Goal: Information Seeking & Learning: Learn about a topic

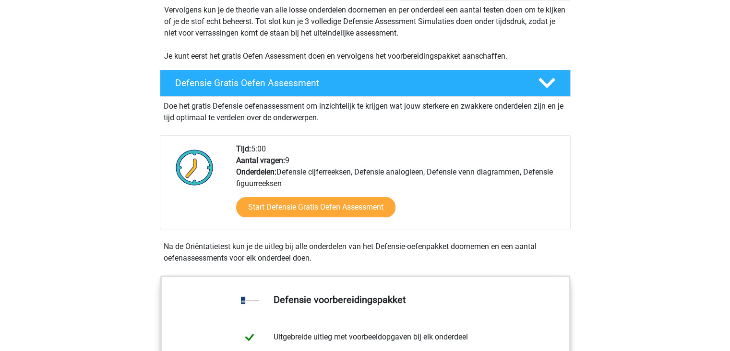
scroll to position [209, 0]
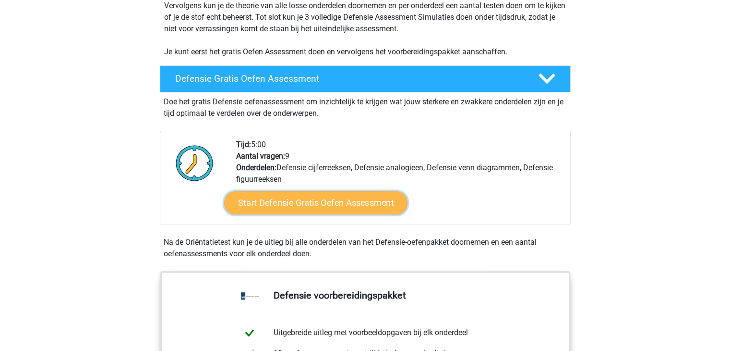
click at [275, 199] on link "Start Defensie Gratis Oefen Assessment" at bounding box center [315, 202] width 183 height 23
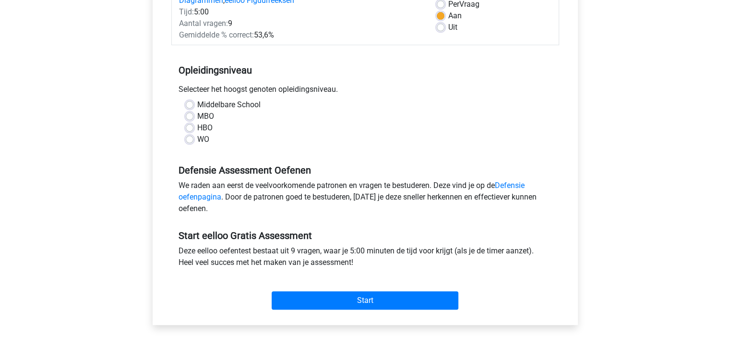
scroll to position [155, 0]
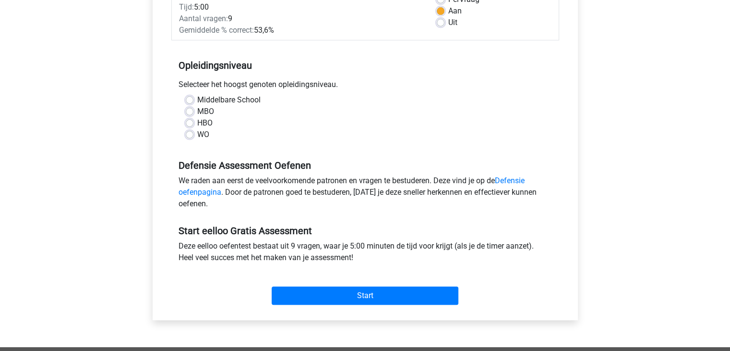
click at [197, 97] on label "Middelbare School" at bounding box center [228, 100] width 63 height 12
click at [189, 97] on input "Middelbare School" at bounding box center [190, 99] width 8 height 10
radio input "true"
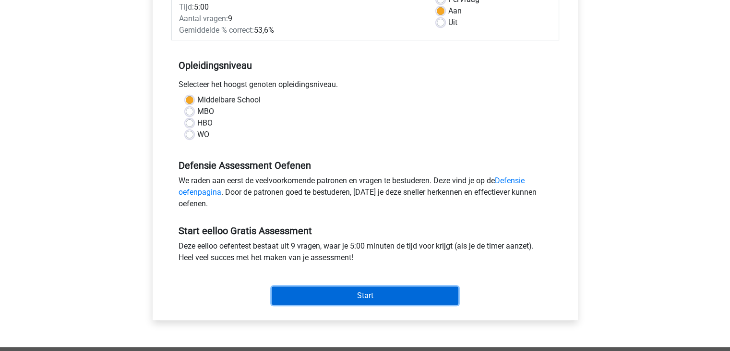
click at [306, 291] on input "Start" at bounding box center [365, 295] width 187 height 18
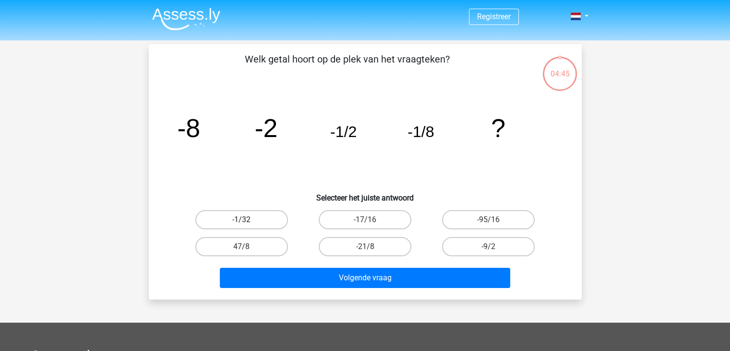
click at [257, 219] on label "-1/32" at bounding box center [241, 219] width 93 height 19
click at [248, 219] on input "-1/32" at bounding box center [245, 222] width 6 height 6
radio input "true"
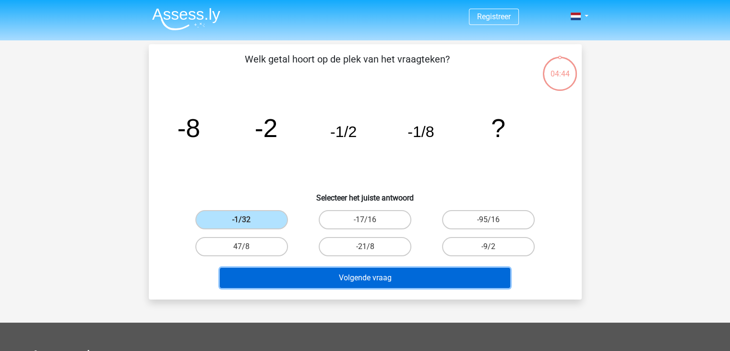
click at [273, 275] on button "Volgende vraag" at bounding box center [365, 277] width 291 height 20
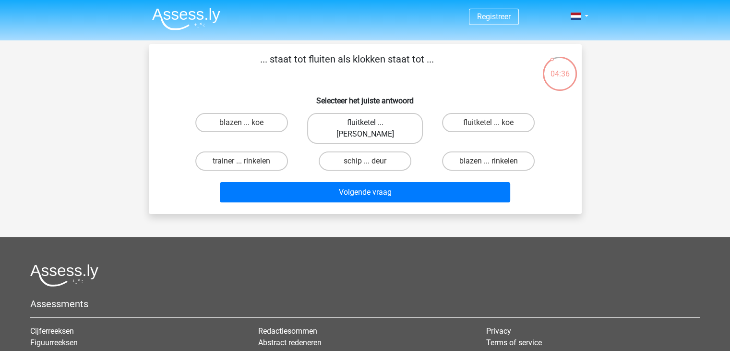
click at [334, 125] on label "fluitketel ... [PERSON_NAME]" at bounding box center [365, 128] width 116 height 31
click at [365, 125] on input "fluitketel ... [PERSON_NAME]" at bounding box center [368, 125] width 6 height 6
radio input "true"
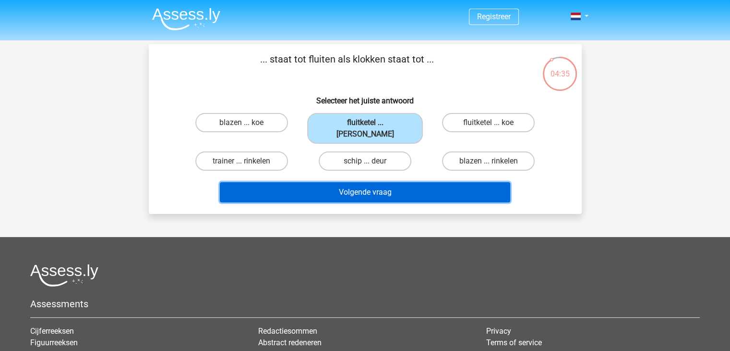
click at [317, 184] on button "Volgende vraag" at bounding box center [365, 192] width 291 height 20
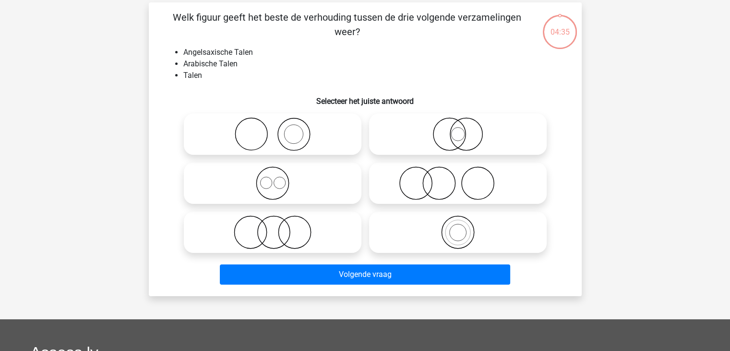
scroll to position [44, 0]
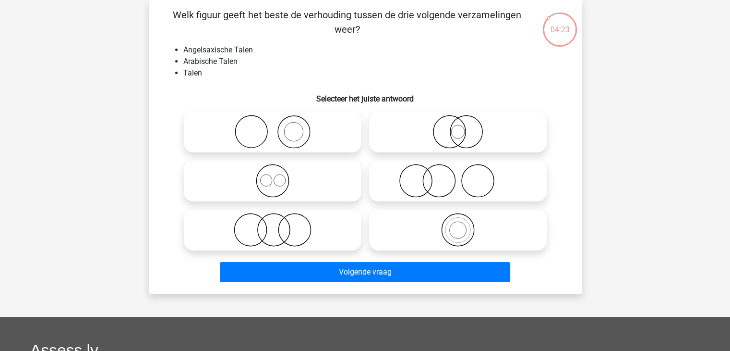
click at [266, 181] on icon at bounding box center [273, 181] width 170 height 34
click at [273, 176] on input "radio" at bounding box center [276, 173] width 6 height 6
radio input "true"
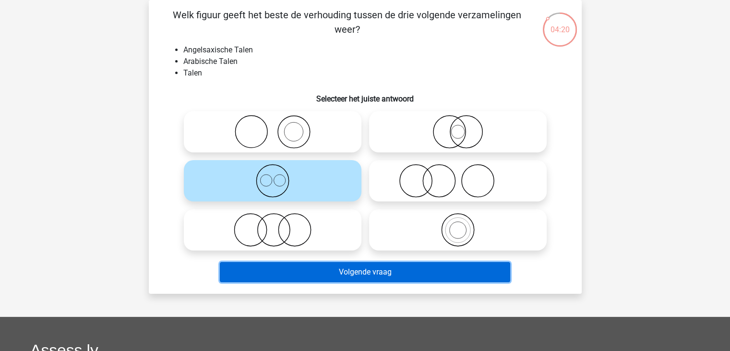
click at [313, 270] on button "Volgende vraag" at bounding box center [365, 272] width 291 height 20
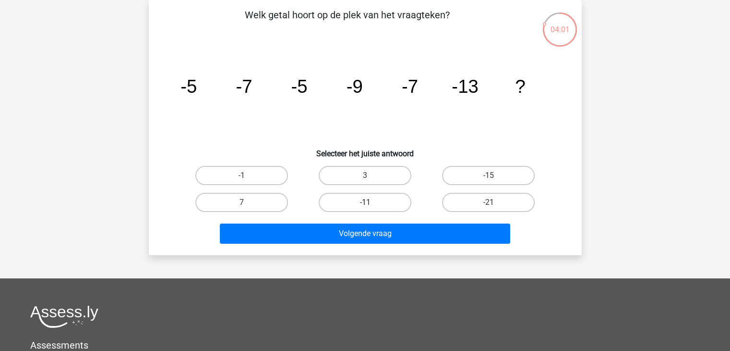
click at [375, 202] on label "-11" at bounding box center [365, 202] width 93 height 19
click at [371, 202] on input "-11" at bounding box center [368, 205] width 6 height 6
radio input "true"
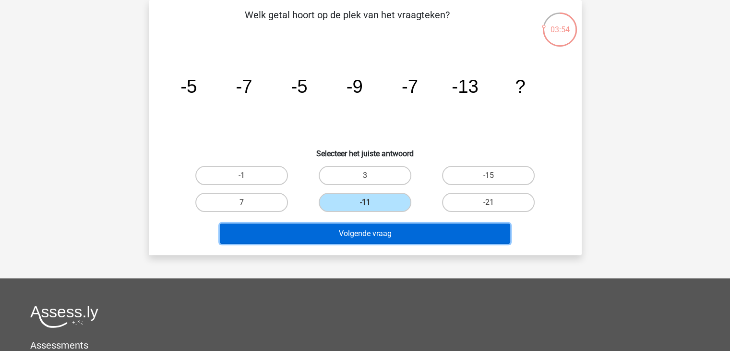
click at [369, 227] on button "Volgende vraag" at bounding box center [365, 233] width 291 height 20
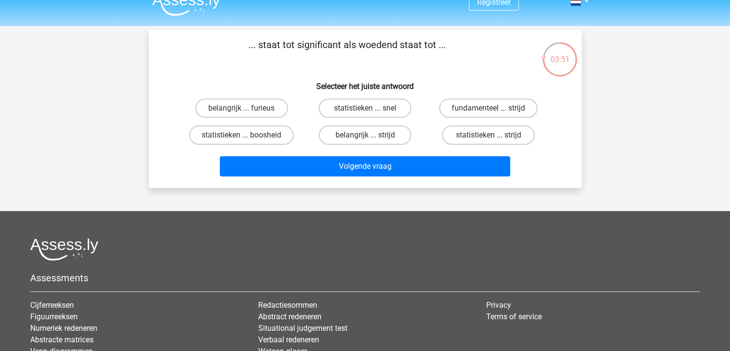
scroll to position [14, 0]
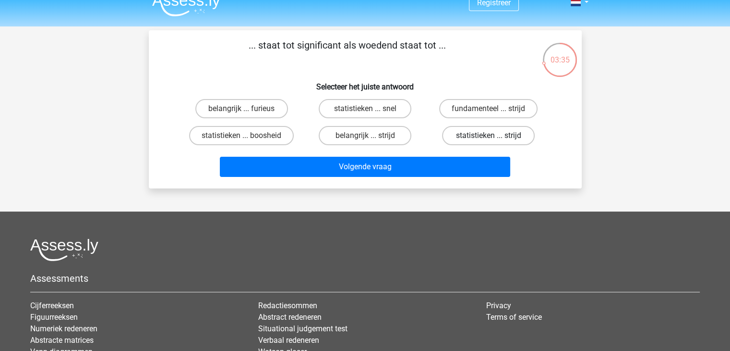
click at [451, 131] on label "statistieken ... strijd" at bounding box center [488, 135] width 93 height 19
click at [489, 135] on input "statistieken ... strijd" at bounding box center [492, 138] width 6 height 6
radio input "true"
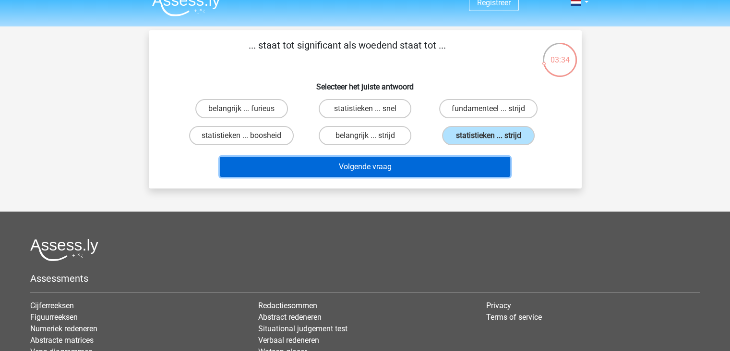
click at [375, 166] on button "Volgende vraag" at bounding box center [365, 167] width 291 height 20
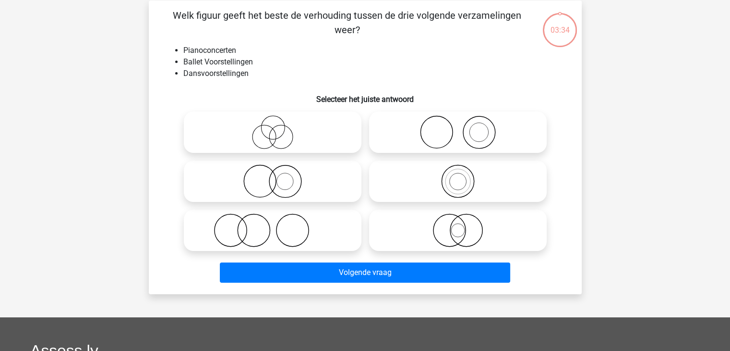
scroll to position [44, 0]
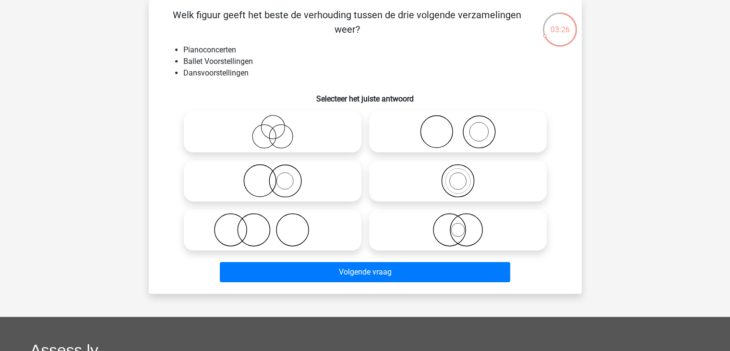
click at [253, 127] on icon at bounding box center [273, 132] width 170 height 34
click at [273, 127] on input "radio" at bounding box center [276, 124] width 6 height 6
radio input "true"
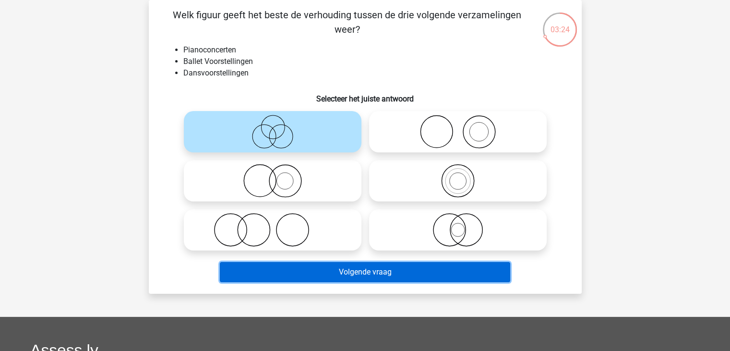
click at [323, 273] on button "Volgende vraag" at bounding box center [365, 272] width 291 height 20
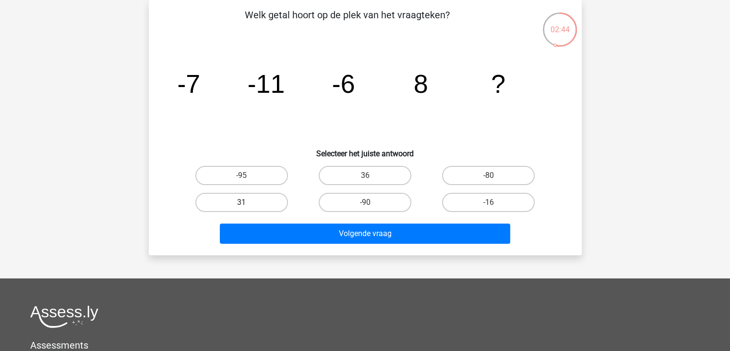
click at [260, 202] on label "31" at bounding box center [241, 202] width 93 height 19
click at [248, 202] on input "31" at bounding box center [245, 205] width 6 height 6
radio input "true"
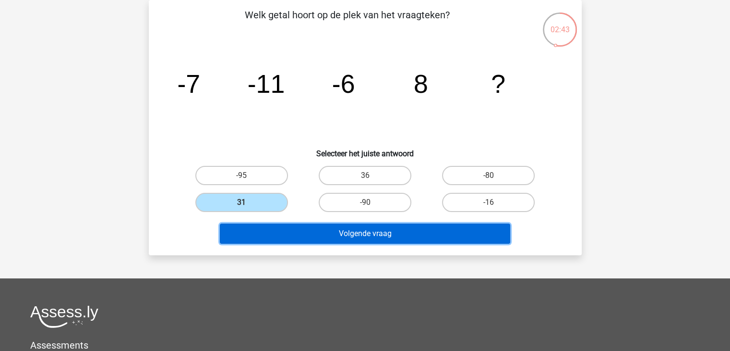
click at [304, 237] on button "Volgende vraag" at bounding box center [365, 233] width 291 height 20
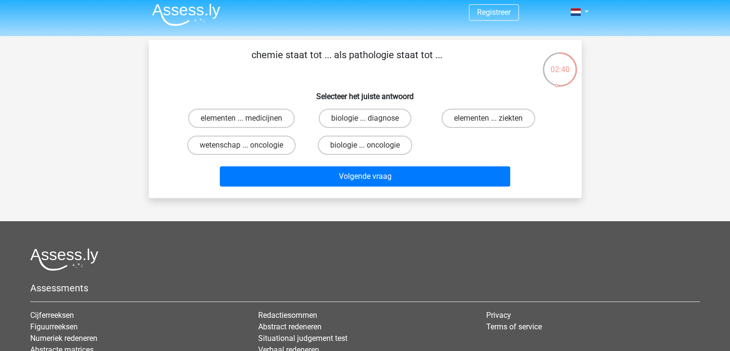
scroll to position [4, 0]
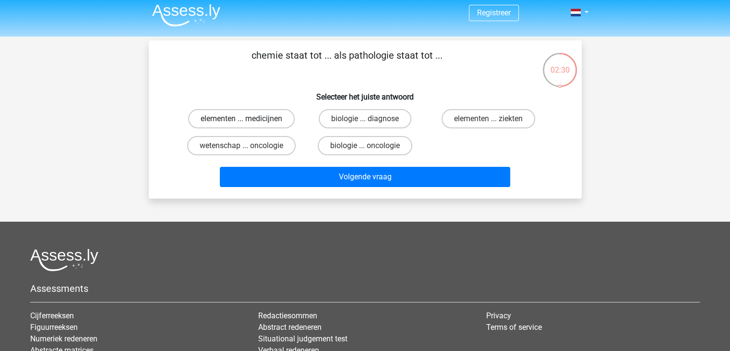
click at [275, 119] on label "elementen ... medicijnen" at bounding box center [241, 118] width 107 height 19
click at [248, 119] on input "elementen ... medicijnen" at bounding box center [245, 122] width 6 height 6
radio input "true"
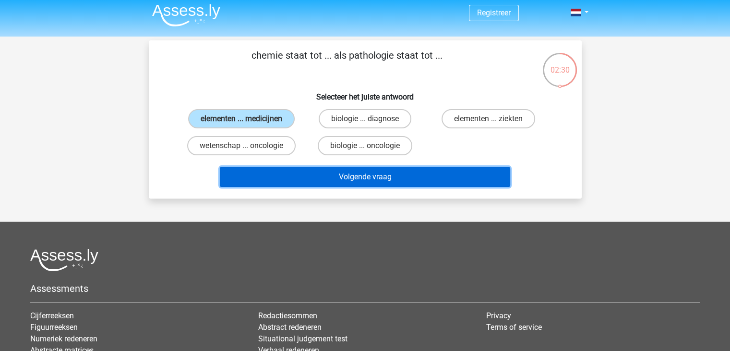
click at [307, 170] on button "Volgende vraag" at bounding box center [365, 177] width 291 height 20
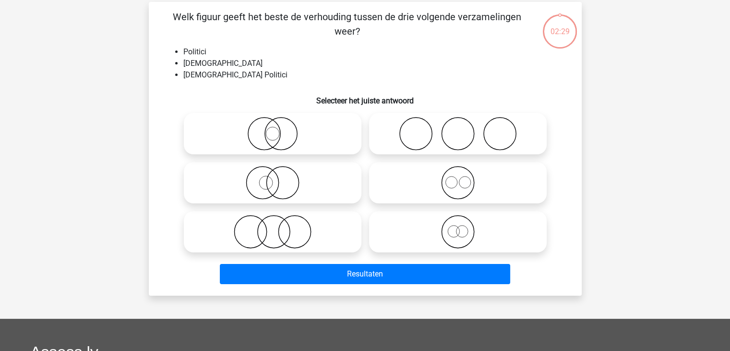
scroll to position [44, 0]
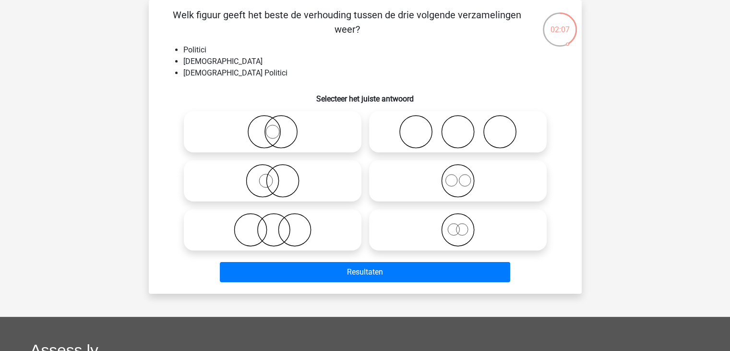
click at [256, 219] on icon at bounding box center [273, 230] width 170 height 34
click at [273, 219] on input "radio" at bounding box center [276, 222] width 6 height 6
radio input "true"
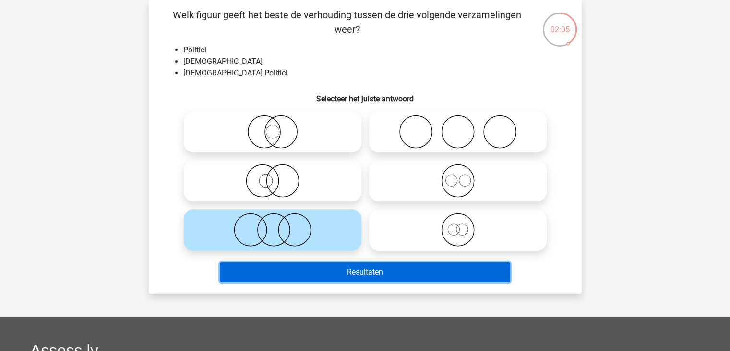
click at [275, 266] on button "Resultaten" at bounding box center [365, 272] width 291 height 20
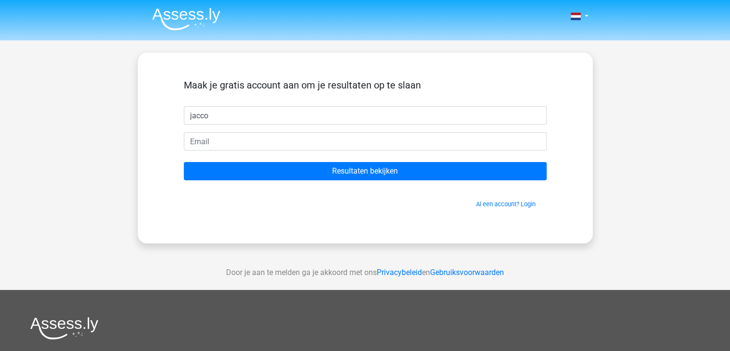
type input "jacco"
click at [274, 158] on form "Maak je gratis account aan om je resultaten op te slaan jacco Resultaten bekijk…" at bounding box center [365, 143] width 363 height 129
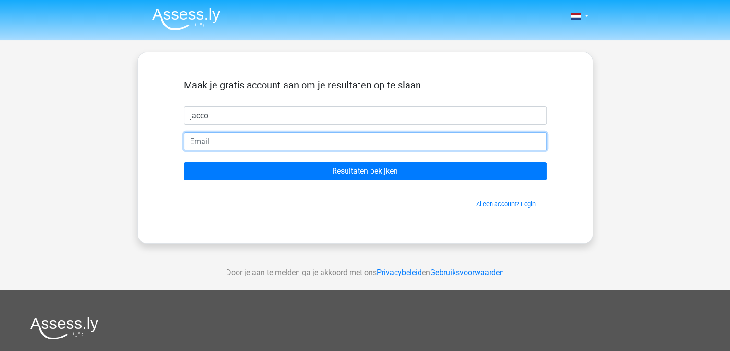
click at [275, 148] on input "email" at bounding box center [365, 141] width 363 height 18
type input "jacco.klijberg@maurickcollege.nl"
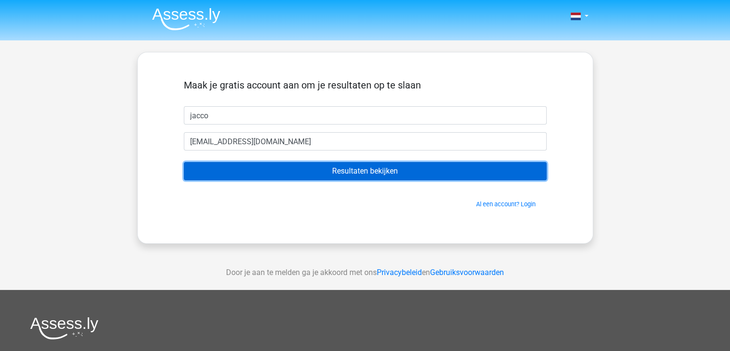
click at [304, 168] on input "Resultaten bekijken" at bounding box center [365, 171] width 363 height 18
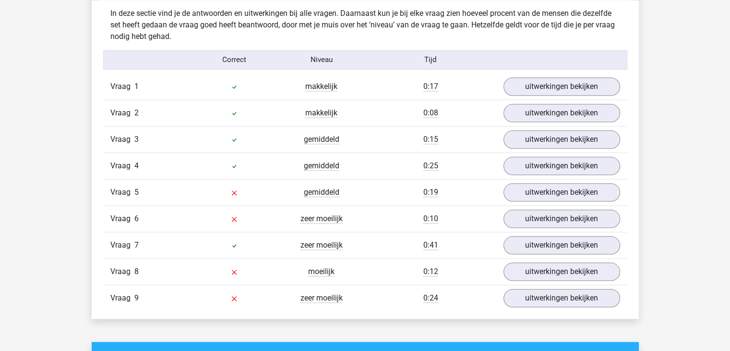
scroll to position [1029, 0]
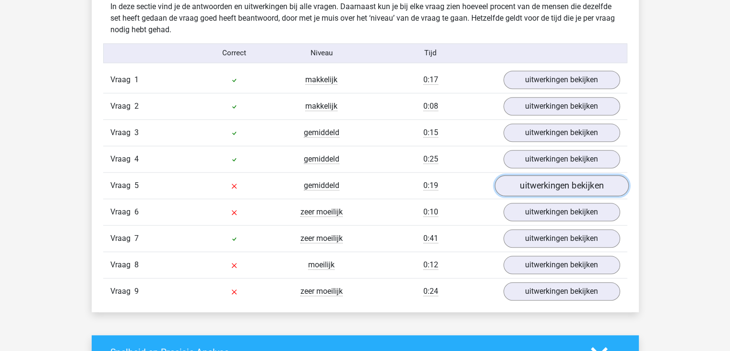
click at [524, 179] on link "uitwerkingen bekijken" at bounding box center [562, 185] width 134 height 21
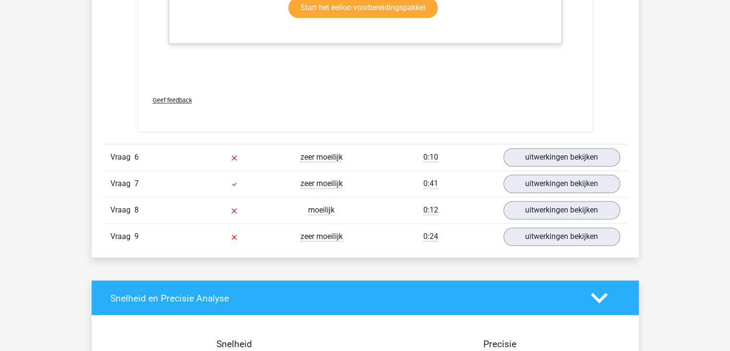
scroll to position [1563, 0]
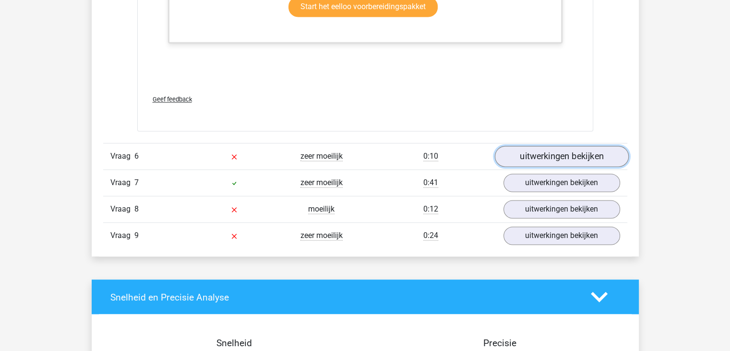
click at [547, 151] on link "uitwerkingen bekijken" at bounding box center [562, 156] width 134 height 21
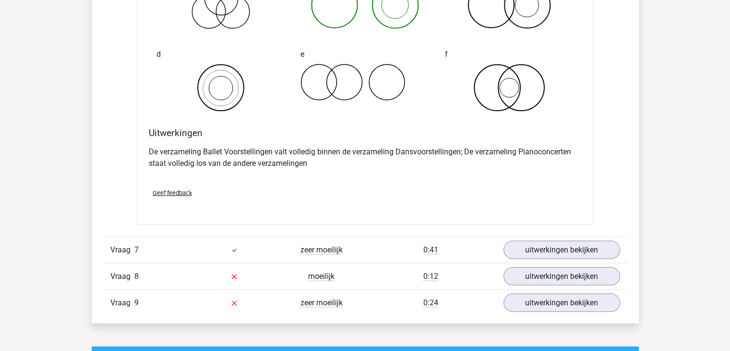
scroll to position [1863, 0]
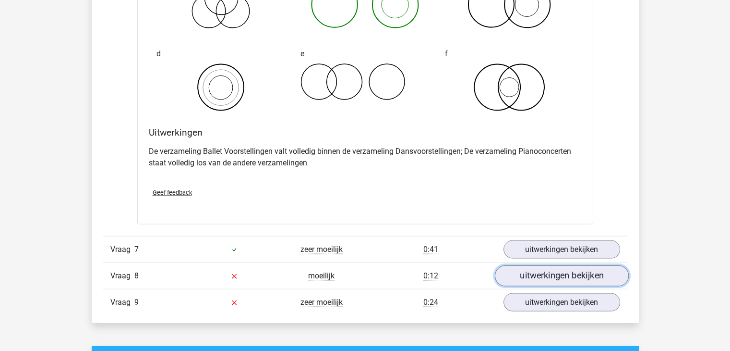
click at [520, 271] on link "uitwerkingen bekijken" at bounding box center [562, 276] width 134 height 21
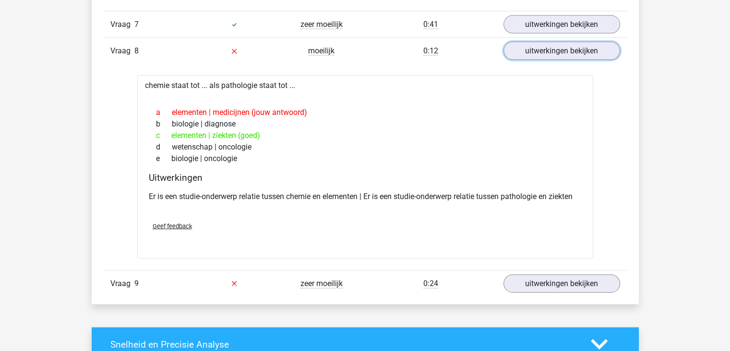
scroll to position [2092, 0]
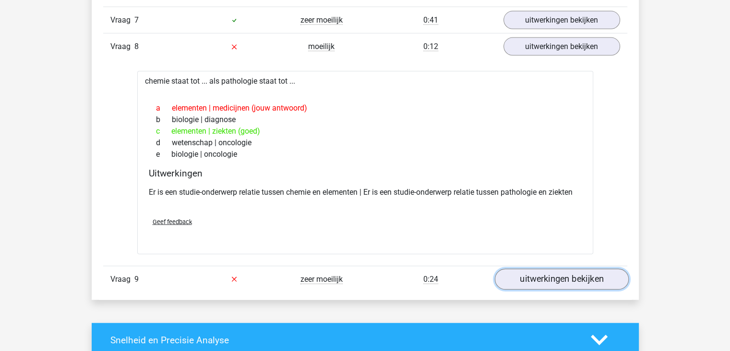
click at [522, 271] on link "uitwerkingen bekijken" at bounding box center [562, 278] width 134 height 21
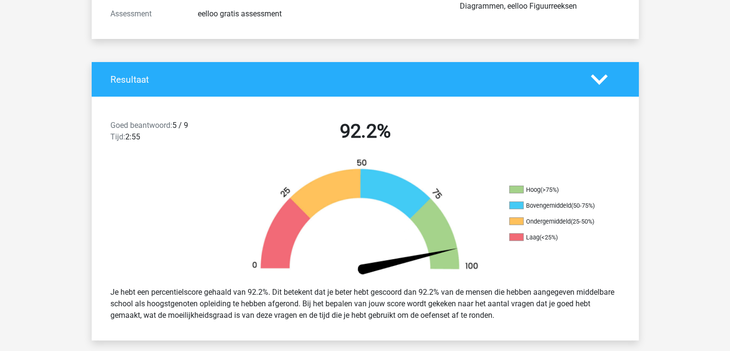
scroll to position [0, 0]
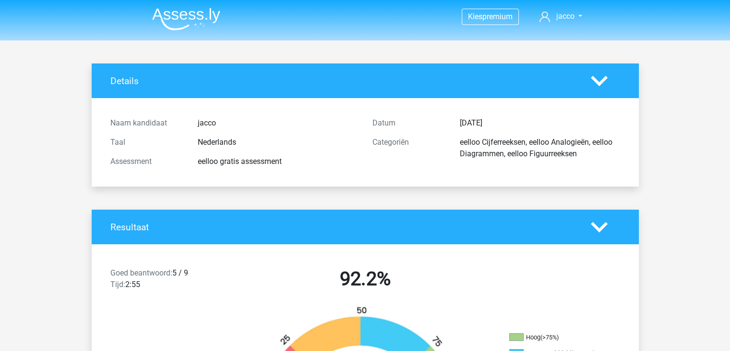
click at [169, 6] on li at bounding box center [183, 17] width 76 height 26
click at [170, 14] on img at bounding box center [186, 19] width 68 height 23
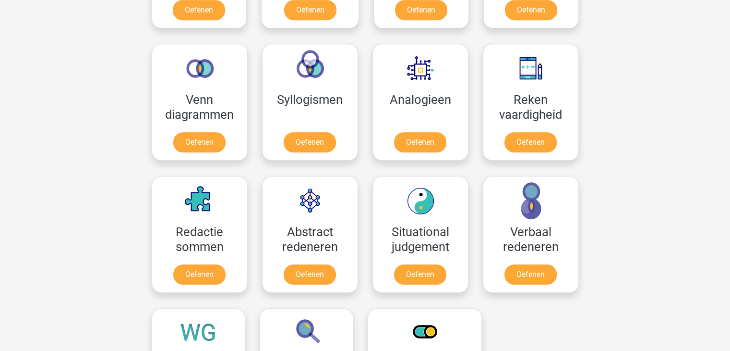
scroll to position [539, 0]
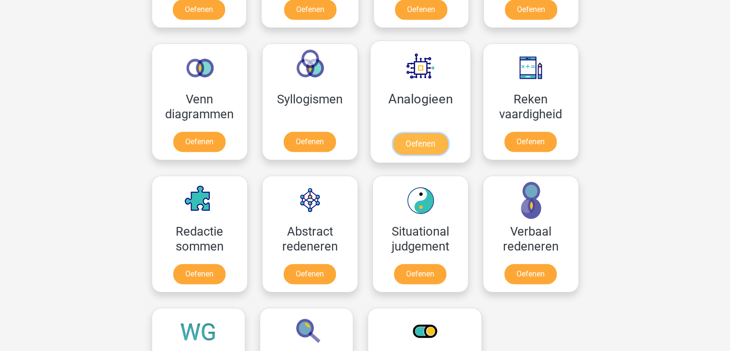
click at [401, 146] on link "Oefenen" at bounding box center [420, 143] width 55 height 21
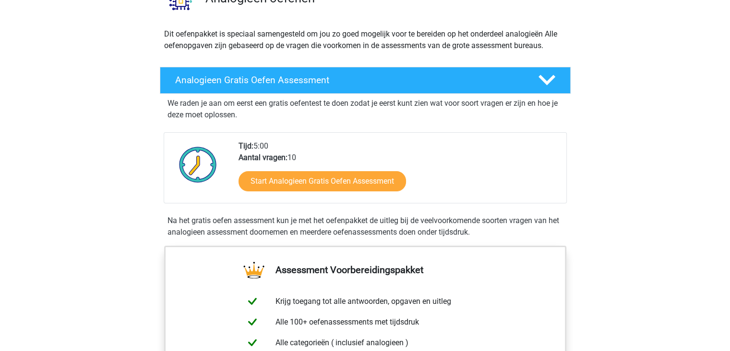
scroll to position [104, 0]
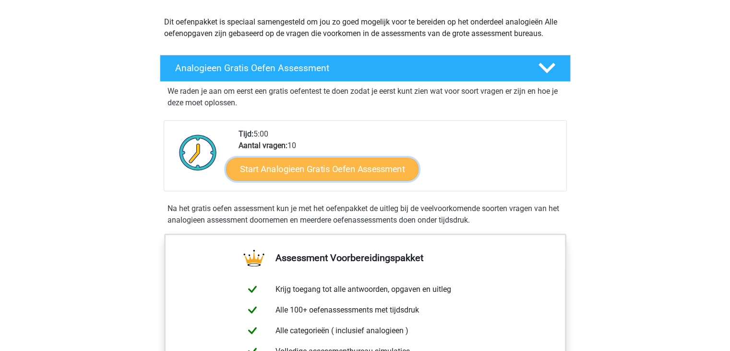
click at [353, 164] on link "Start Analogieen Gratis Oefen Assessment" at bounding box center [322, 168] width 193 height 23
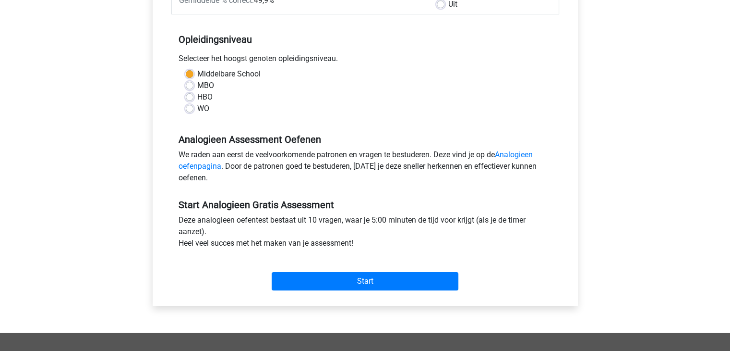
scroll to position [174, 0]
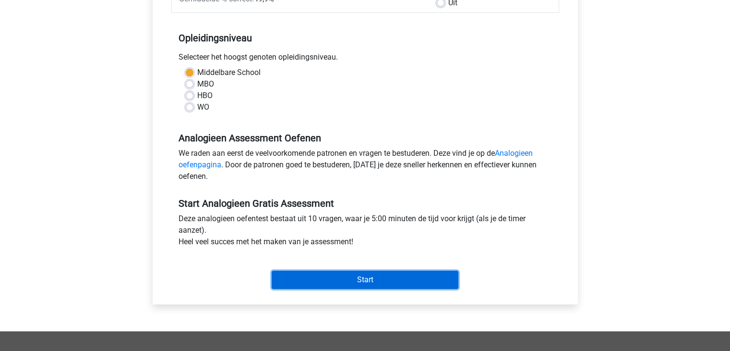
click at [290, 279] on input "Start" at bounding box center [365, 279] width 187 height 18
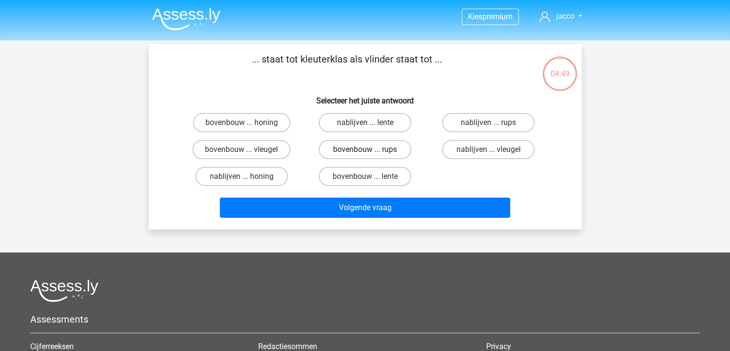
click at [346, 153] on label "bovenbouw ... rups" at bounding box center [365, 149] width 93 height 19
click at [365, 153] on input "bovenbouw ... rups" at bounding box center [368, 152] width 6 height 6
radio input "true"
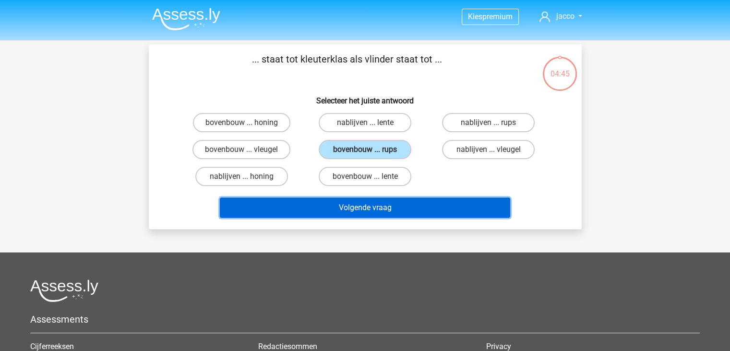
click at [309, 204] on button "Volgende vraag" at bounding box center [365, 207] width 291 height 20
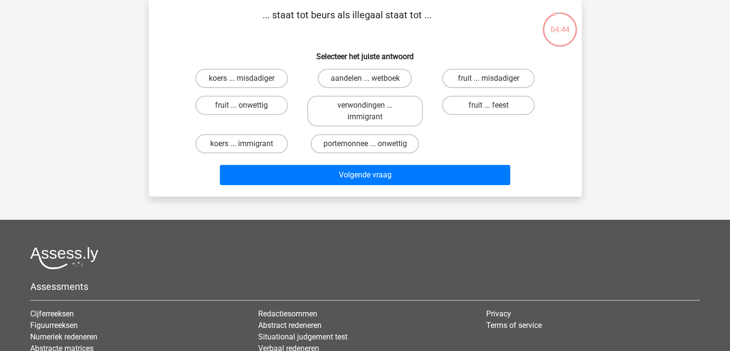
scroll to position [11, 0]
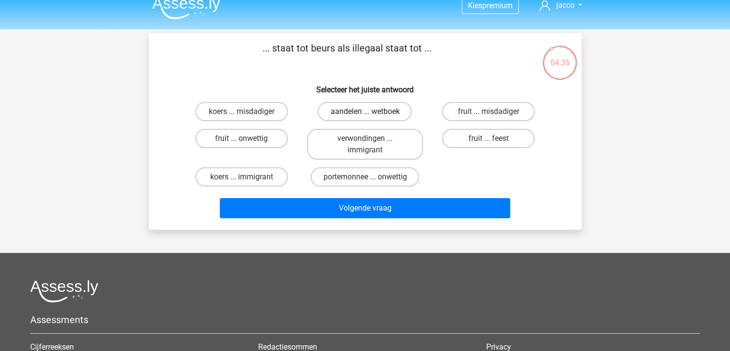
click at [338, 104] on label "aandelen ... wetboek" at bounding box center [365, 111] width 94 height 19
click at [365, 111] on input "aandelen ... wetboek" at bounding box center [368, 114] width 6 height 6
radio input "true"
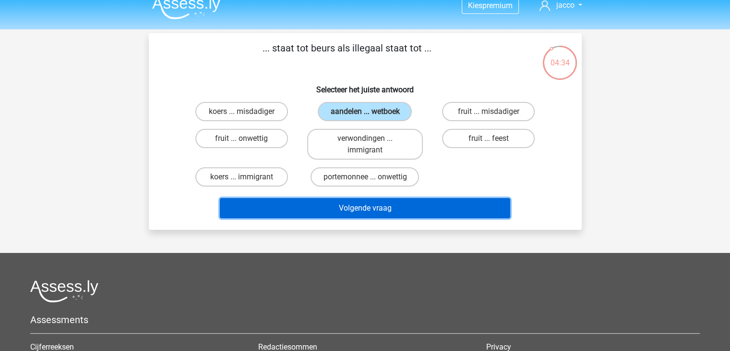
click at [340, 202] on button "Volgende vraag" at bounding box center [365, 208] width 291 height 20
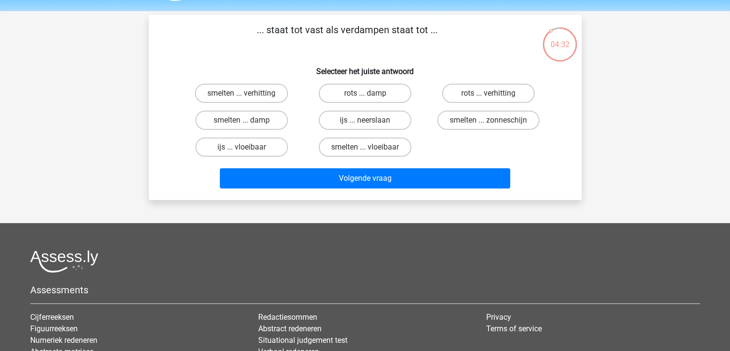
scroll to position [29, 0]
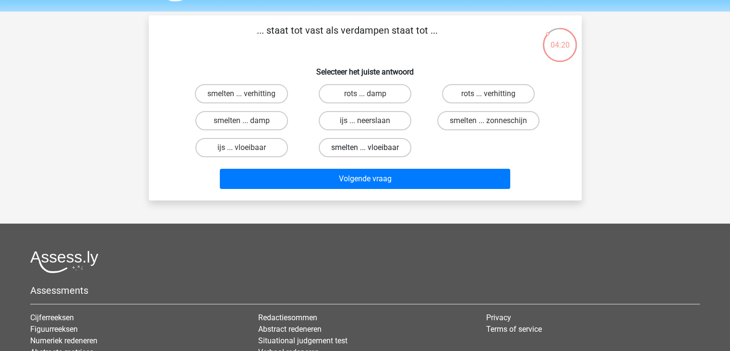
click at [335, 139] on label "smelten ... vloeibaar" at bounding box center [365, 147] width 93 height 19
click at [365, 147] on input "smelten ... vloeibaar" at bounding box center [368, 150] width 6 height 6
radio input "true"
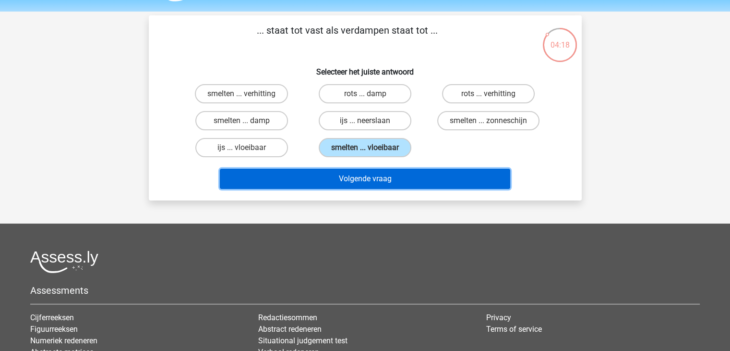
click at [336, 174] on button "Volgende vraag" at bounding box center [365, 179] width 291 height 20
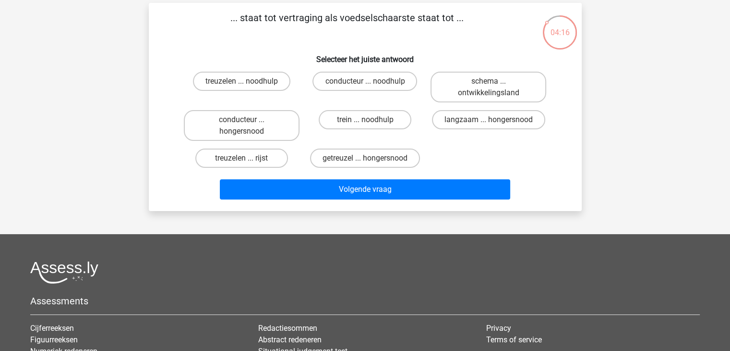
scroll to position [40, 0]
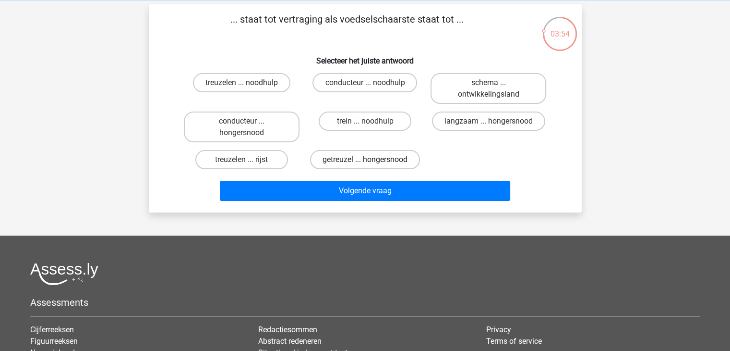
click at [352, 163] on label "getreuzel ... hongersnood" at bounding box center [365, 159] width 110 height 19
click at [365, 163] on input "getreuzel ... hongersnood" at bounding box center [368, 162] width 6 height 6
radio input "true"
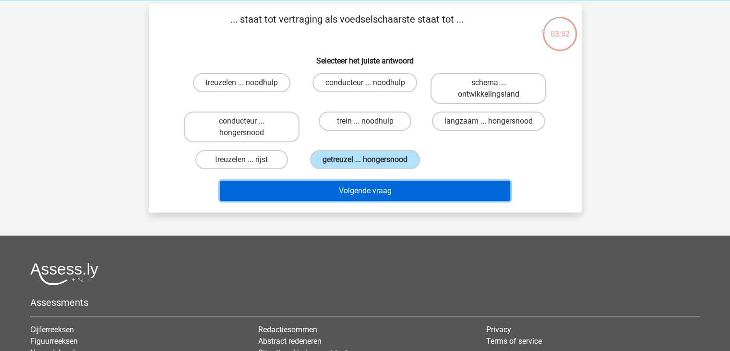
click at [358, 183] on button "Volgende vraag" at bounding box center [365, 191] width 291 height 20
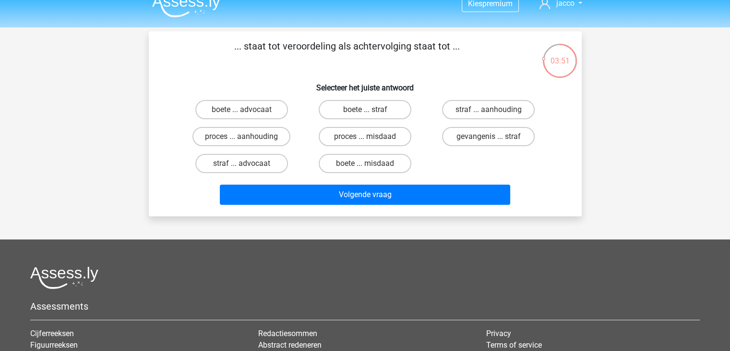
scroll to position [12, 0]
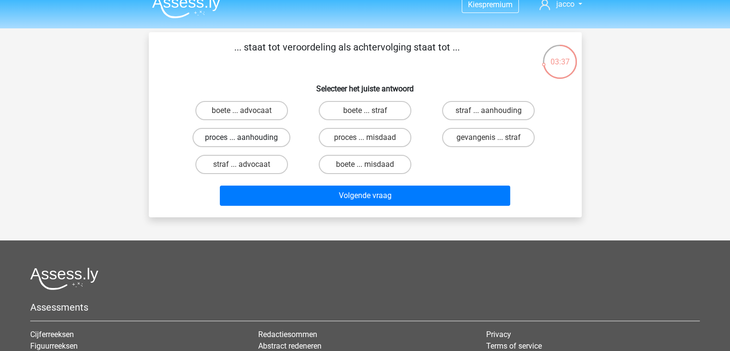
click at [227, 136] on label "proces ... aanhouding" at bounding box center [242, 137] width 98 height 19
click at [242, 137] on input "proces ... aanhouding" at bounding box center [245, 140] width 6 height 6
radio input "true"
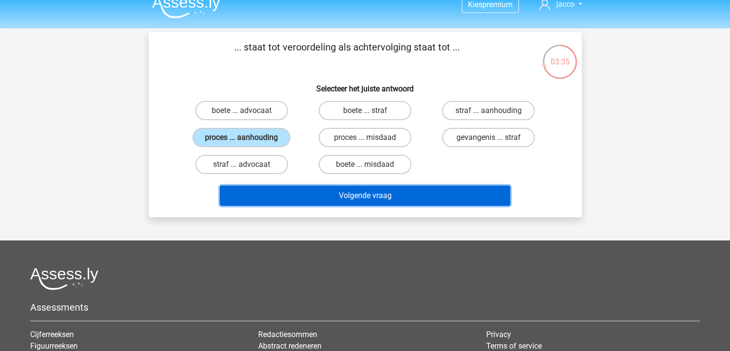
click at [242, 185] on button "Volgende vraag" at bounding box center [365, 195] width 291 height 20
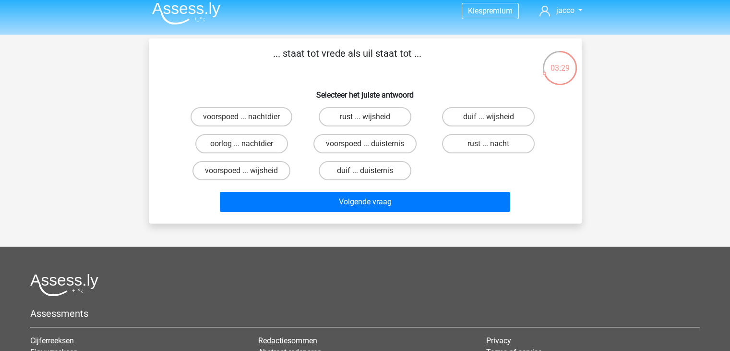
scroll to position [5, 0]
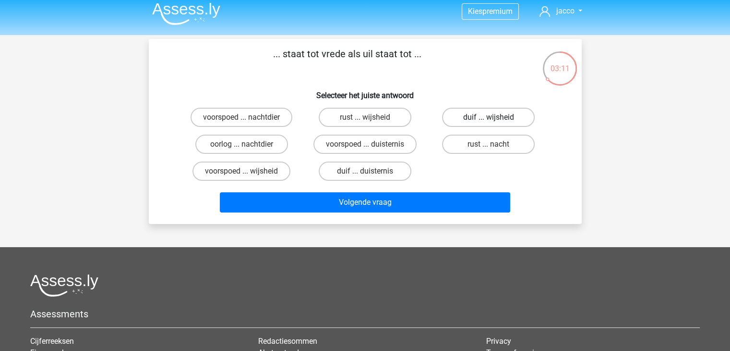
click at [460, 115] on label "duif ... wijsheid" at bounding box center [488, 117] width 93 height 19
click at [489, 117] on input "duif ... wijsheid" at bounding box center [492, 120] width 6 height 6
radio input "true"
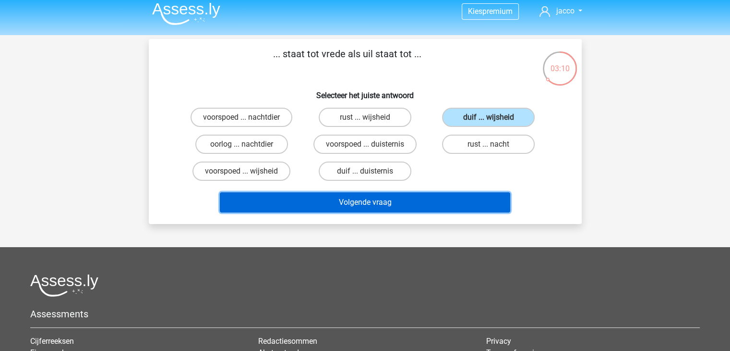
click at [415, 202] on button "Volgende vraag" at bounding box center [365, 202] width 291 height 20
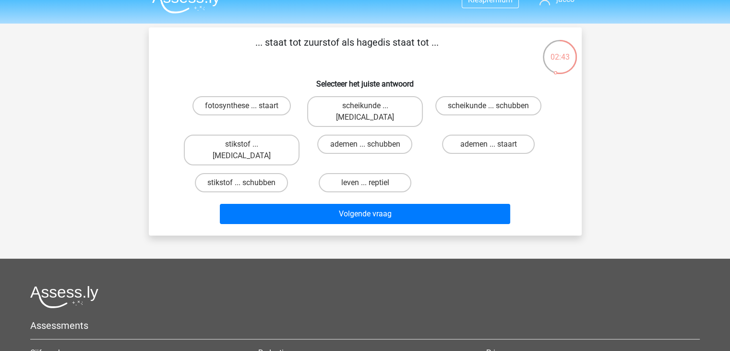
scroll to position [16, 0]
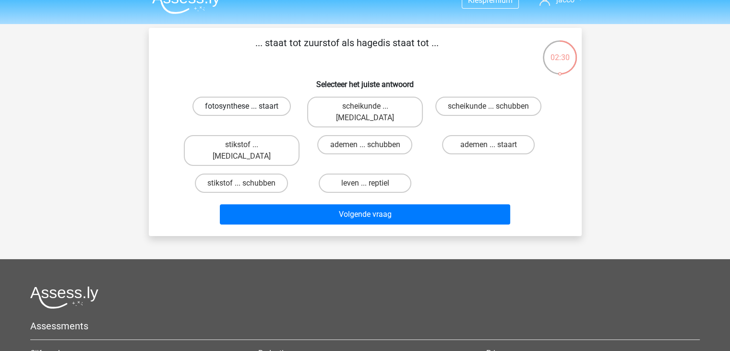
click at [285, 108] on label "fotosynthese ... staart" at bounding box center [242, 106] width 98 height 19
click at [248, 108] on input "fotosynthese ... staart" at bounding box center [245, 109] width 6 height 6
radio input "true"
click at [364, 135] on label "ademen ... schubben" at bounding box center [364, 144] width 95 height 19
click at [365, 145] on input "ademen ... schubben" at bounding box center [368, 148] width 6 height 6
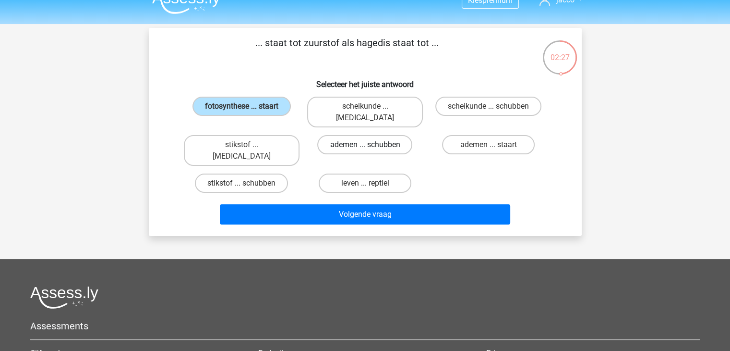
radio input "true"
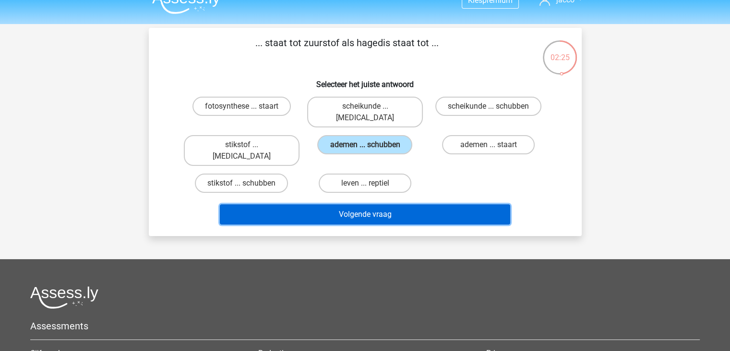
click at [417, 204] on button "Volgende vraag" at bounding box center [365, 214] width 291 height 20
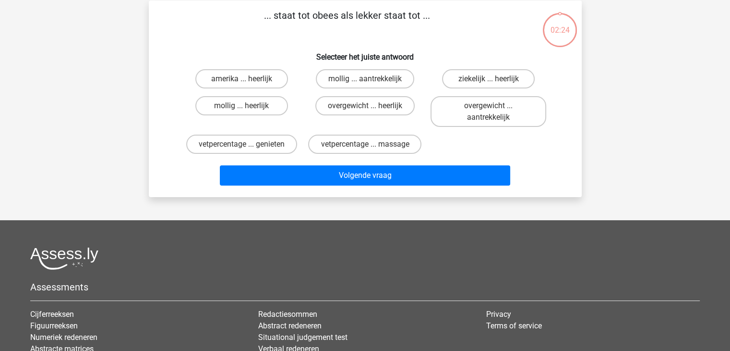
scroll to position [44, 0]
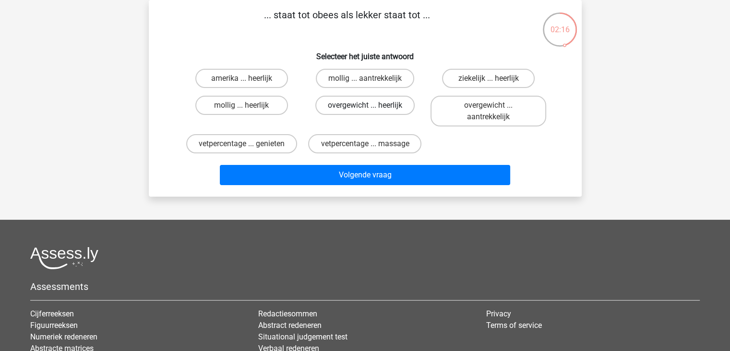
click at [364, 108] on label "overgewicht ... heerlijk" at bounding box center [365, 105] width 99 height 19
click at [365, 108] on input "overgewicht ... heerlijk" at bounding box center [368, 108] width 6 height 6
radio input "true"
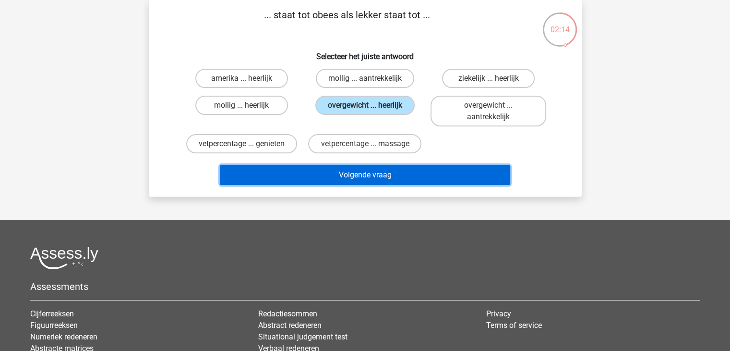
click at [352, 168] on button "Volgende vraag" at bounding box center [365, 175] width 291 height 20
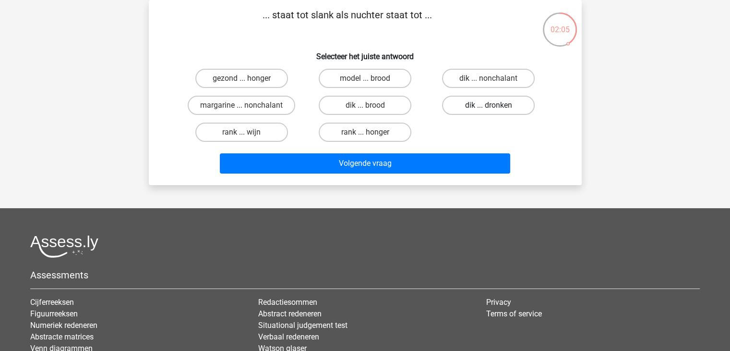
click at [466, 106] on label "dik ... dronken" at bounding box center [488, 105] width 93 height 19
click at [489, 106] on input "dik ... dronken" at bounding box center [492, 108] width 6 height 6
radio input "true"
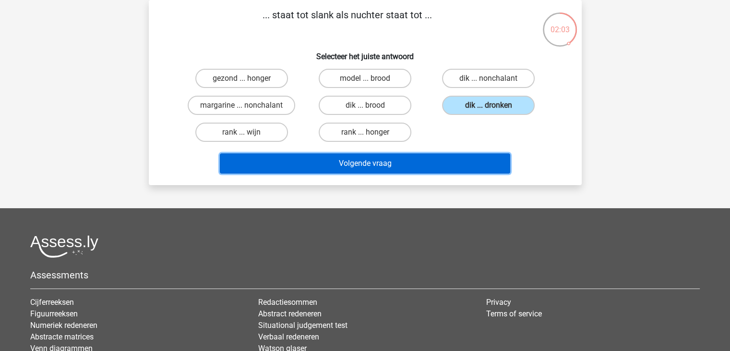
click at [407, 158] on button "Volgende vraag" at bounding box center [365, 163] width 291 height 20
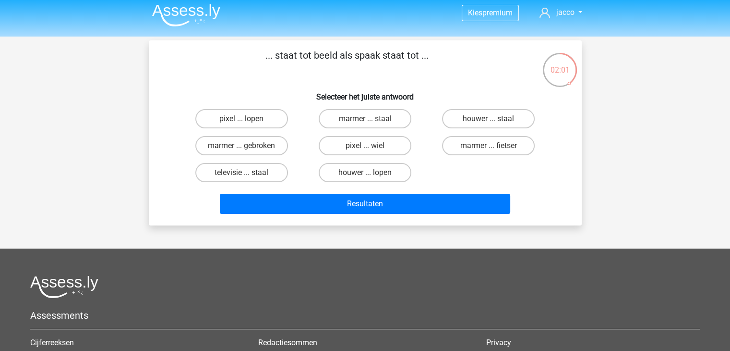
scroll to position [5, 0]
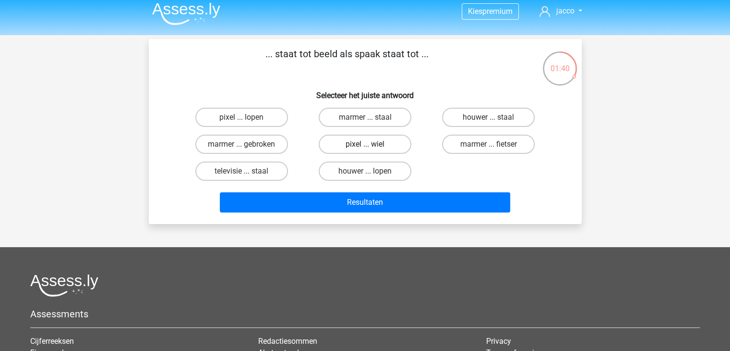
click at [380, 145] on label "pixel ... wiel" at bounding box center [365, 143] width 93 height 19
click at [371, 145] on input "pixel ... wiel" at bounding box center [368, 147] width 6 height 6
radio input "true"
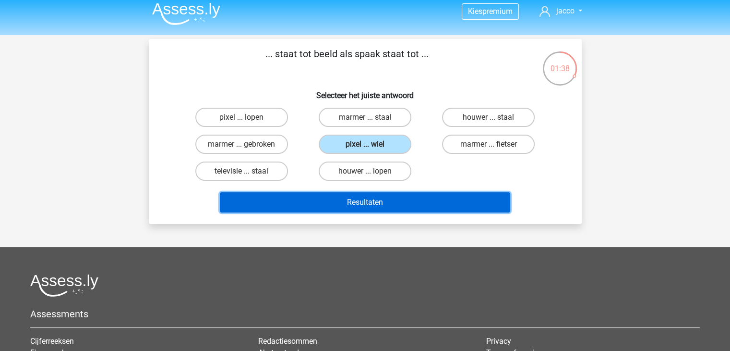
click at [366, 205] on button "Resultaten" at bounding box center [365, 202] width 291 height 20
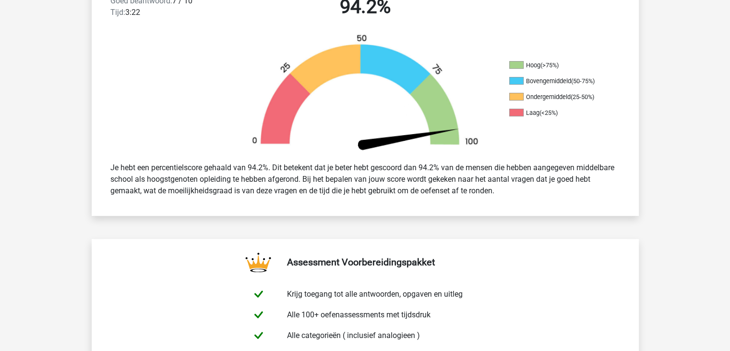
scroll to position [268, 0]
